Goal: Task Accomplishment & Management: Manage account settings

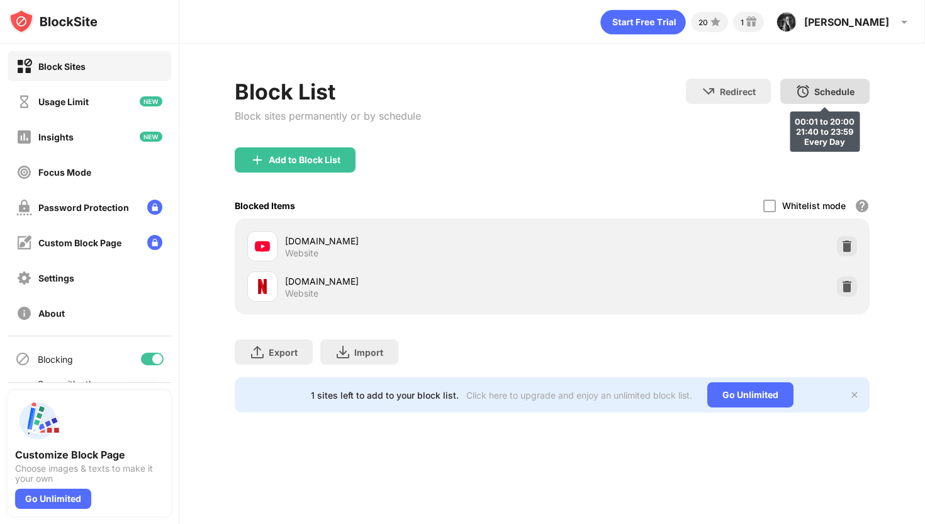
click at [815, 92] on div "Schedule" at bounding box center [835, 91] width 40 height 11
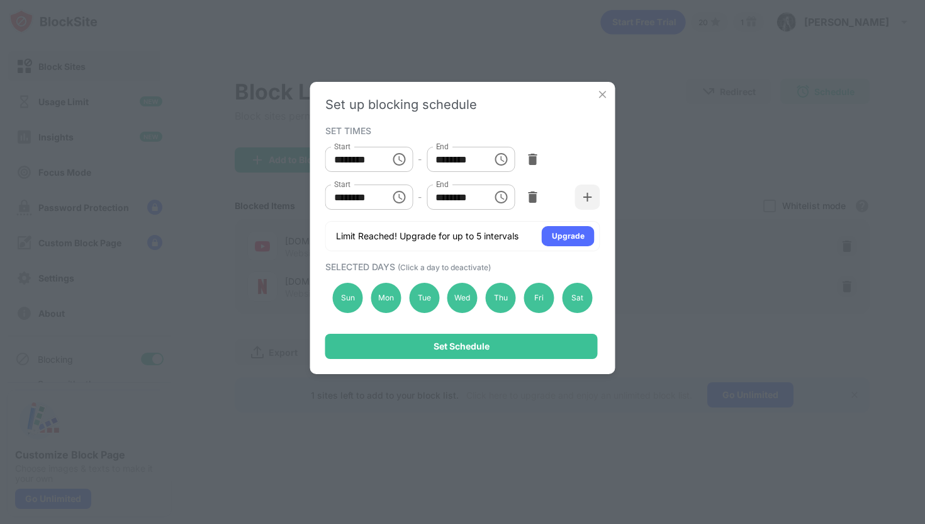
click at [604, 91] on img at bounding box center [603, 94] width 13 height 13
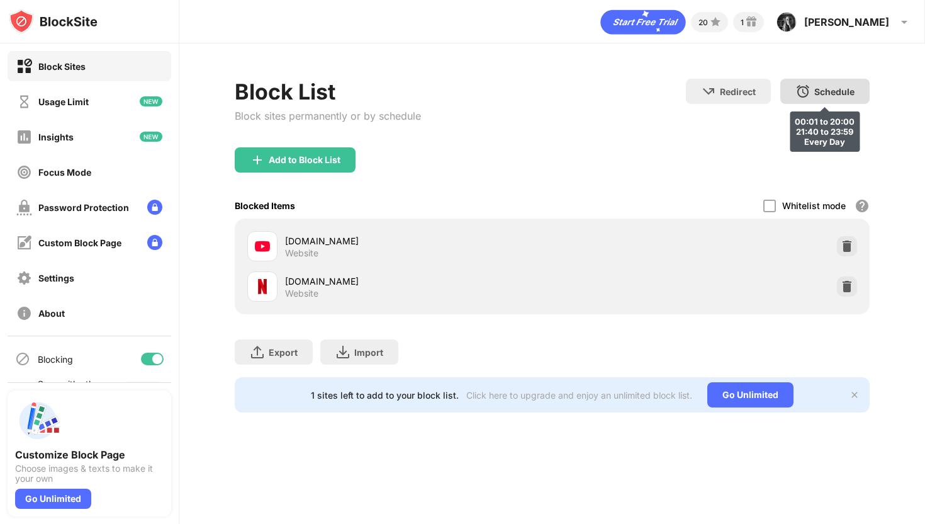
click at [817, 96] on div "Schedule" at bounding box center [835, 91] width 40 height 11
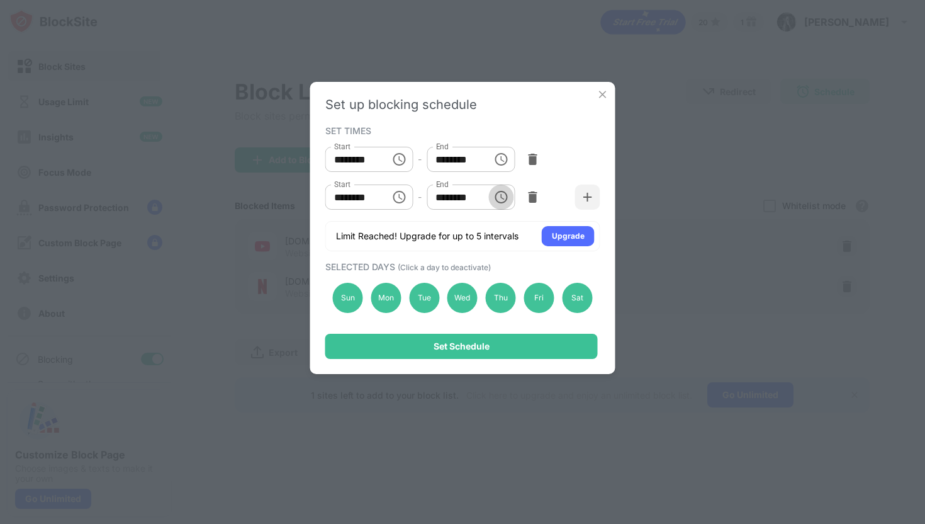
click at [502, 197] on icon "Choose time, selected time is 11:59 PM" at bounding box center [501, 196] width 15 height 15
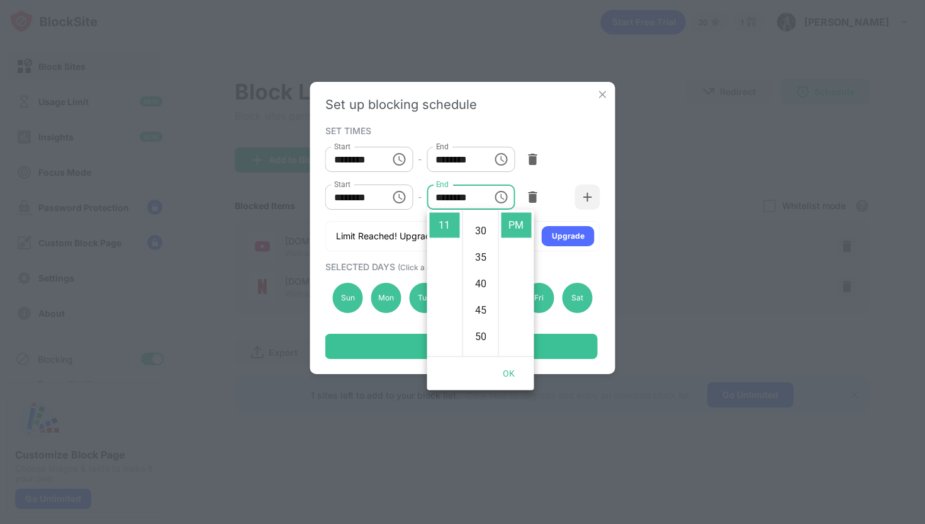
scroll to position [124, 0]
click at [480, 313] on li "40" at bounding box center [481, 312] width 30 height 25
type input "********"
click at [546, 192] on div "Start ******** Start - End ******** End" at bounding box center [462, 197] width 275 height 38
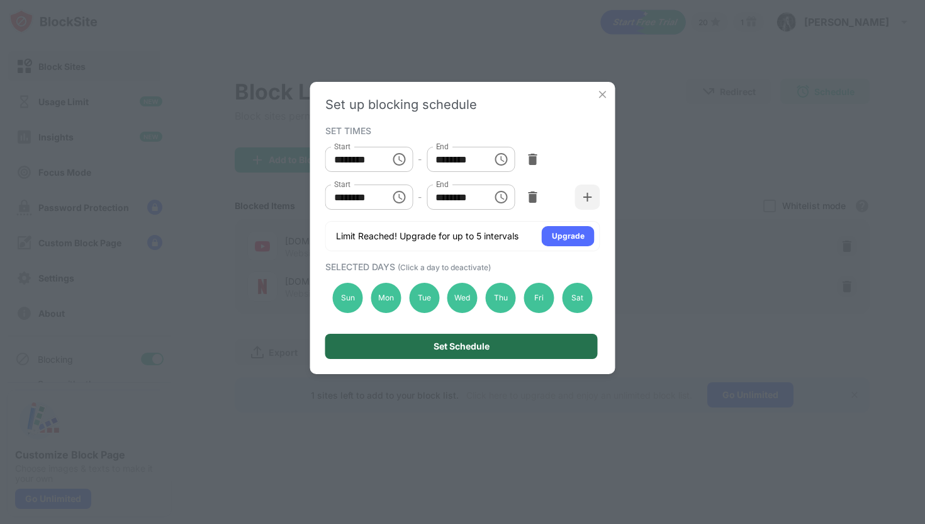
click at [500, 350] on div "Set Schedule" at bounding box center [461, 346] width 273 height 25
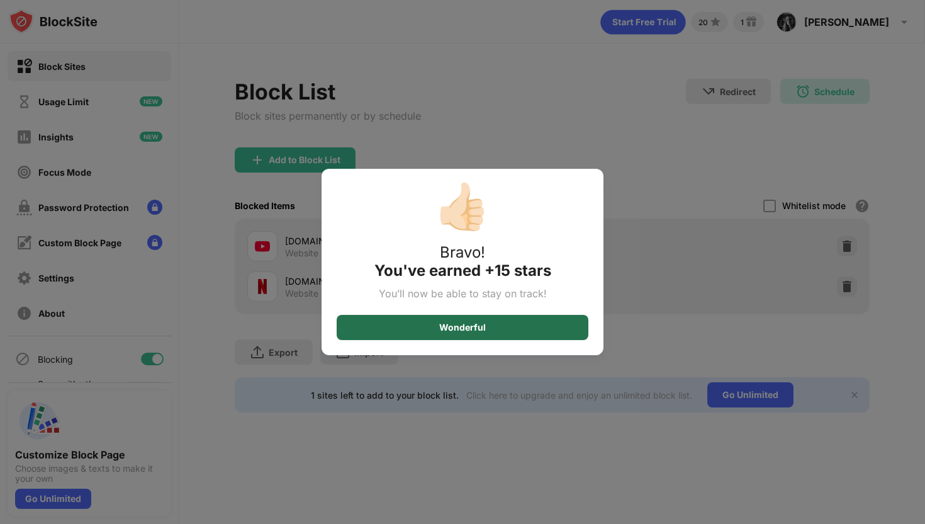
click at [475, 319] on div "Wonderful" at bounding box center [463, 327] width 252 height 25
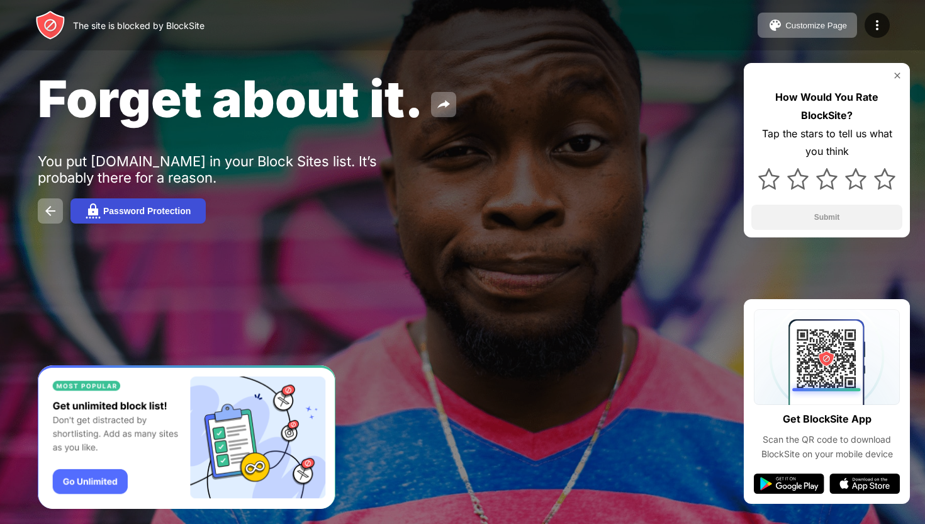
click at [180, 203] on button "Password Protection" at bounding box center [138, 210] width 135 height 25
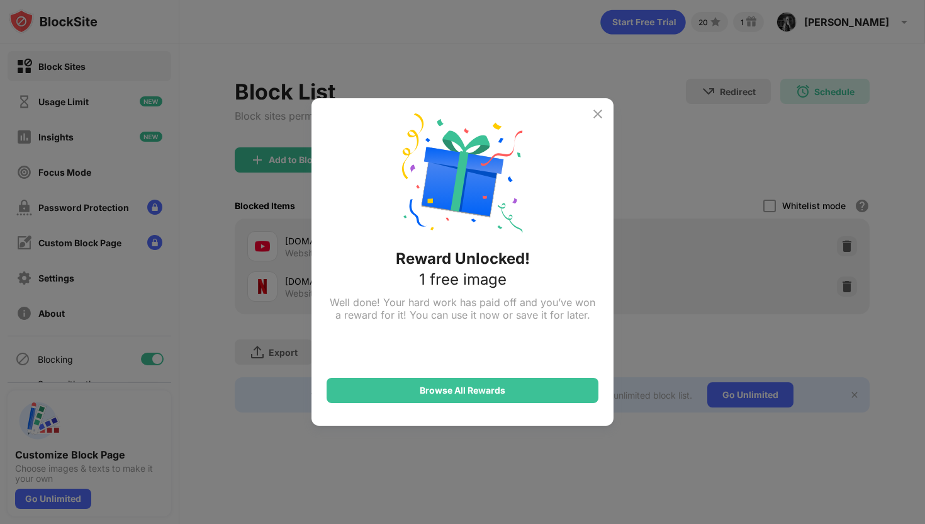
click at [695, 307] on div "Reward Unlocked! 1 free image Well done! Your hard work has paid off and you’ve…" at bounding box center [462, 262] width 925 height 524
click at [601, 111] on img at bounding box center [597, 113] width 15 height 15
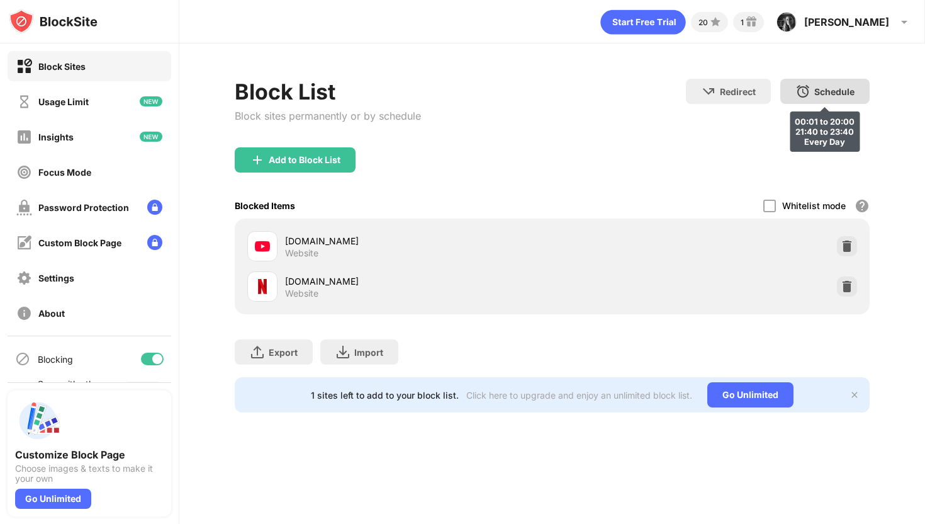
click at [802, 86] on img at bounding box center [803, 91] width 15 height 15
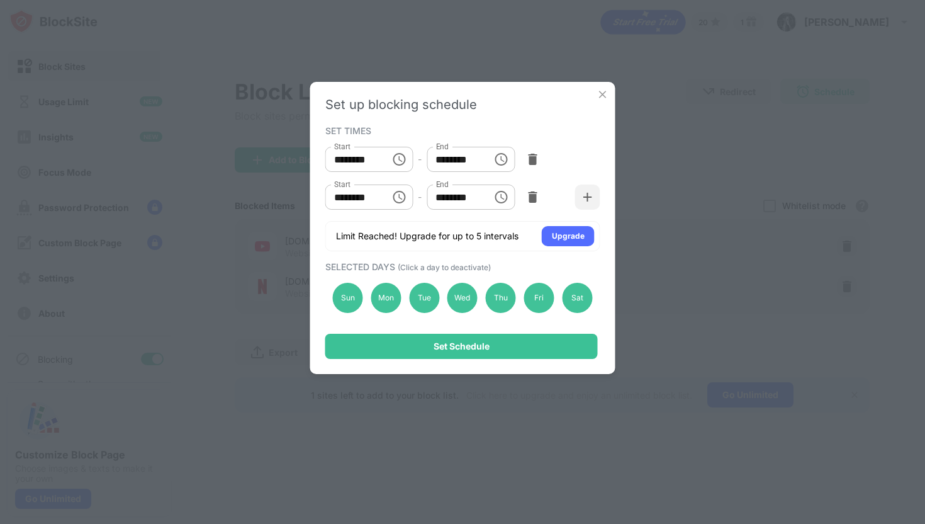
click at [399, 164] on icon "Choose time, selected time is 12:01 AM" at bounding box center [399, 159] width 15 height 15
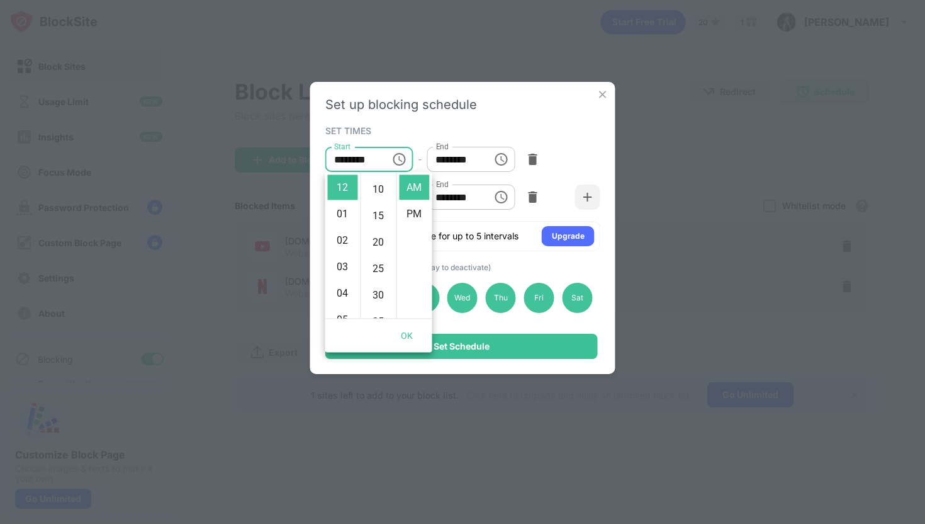
scroll to position [52, 0]
click at [377, 288] on li "30" at bounding box center [379, 293] width 30 height 25
type input "********"
click at [407, 337] on button "OK" at bounding box center [407, 335] width 40 height 23
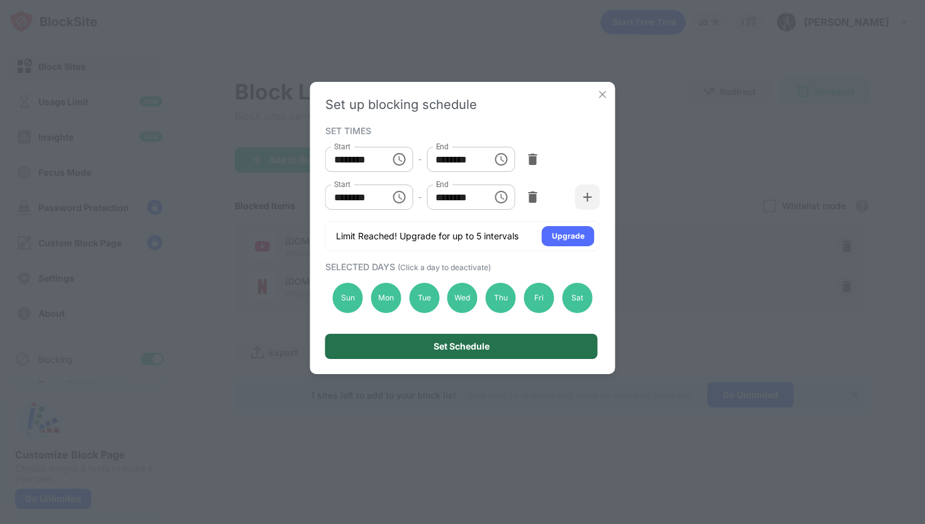
click at [438, 349] on div "Set Schedule" at bounding box center [462, 346] width 56 height 10
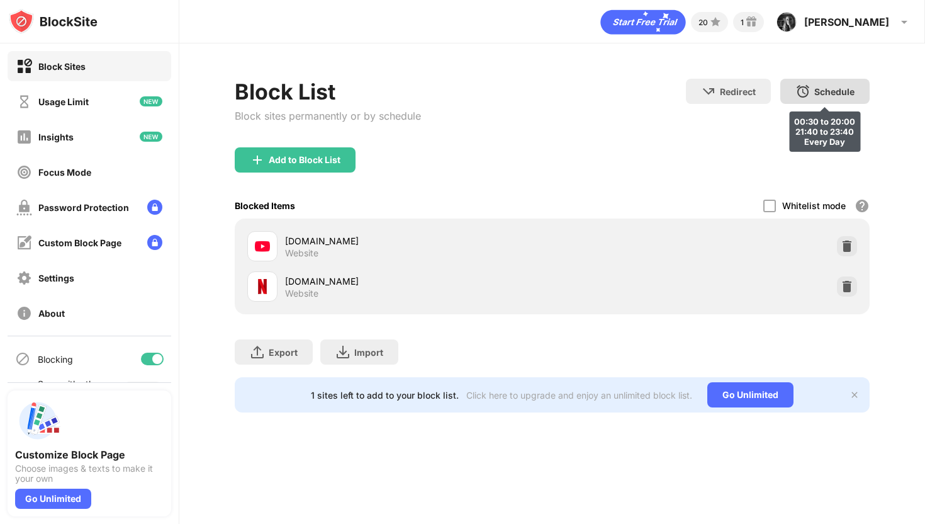
click at [811, 90] on div "Schedule 00:30 to 20:00 21:40 to 23:40 Every Day" at bounding box center [825, 91] width 89 height 25
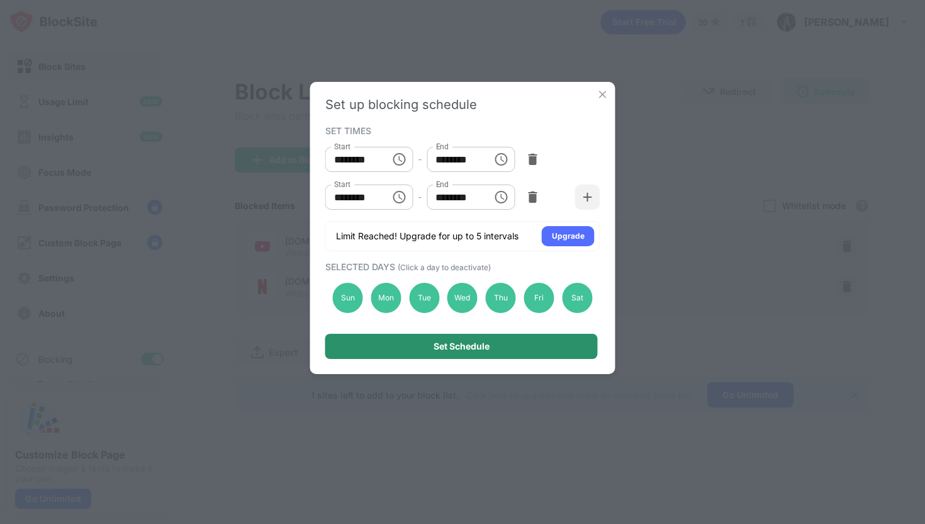
click at [434, 349] on div "Set Schedule" at bounding box center [462, 346] width 56 height 10
